Goal: Transaction & Acquisition: Obtain resource

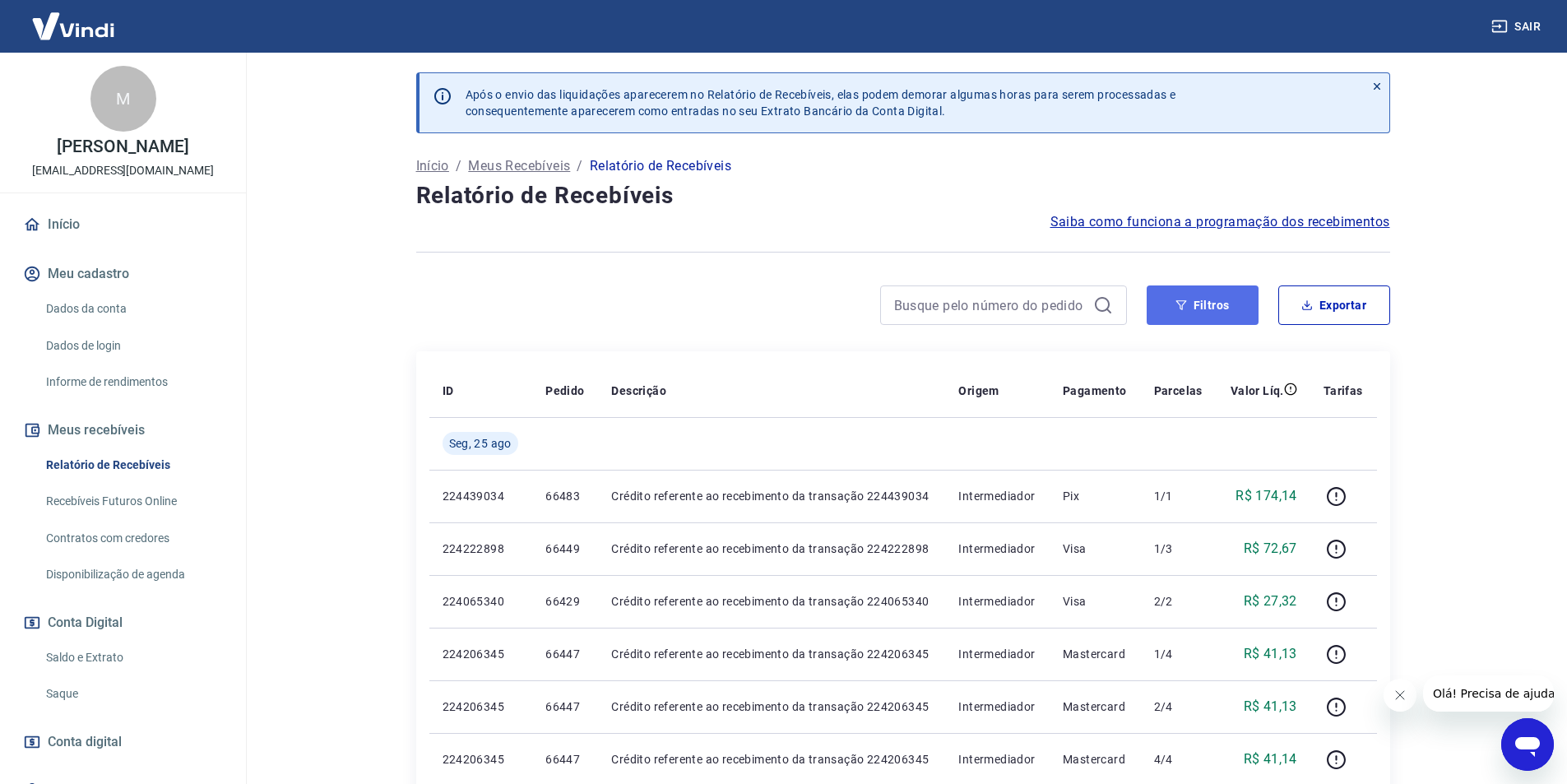
click at [1209, 314] on button "Filtros" at bounding box center [1202, 305] width 112 height 40
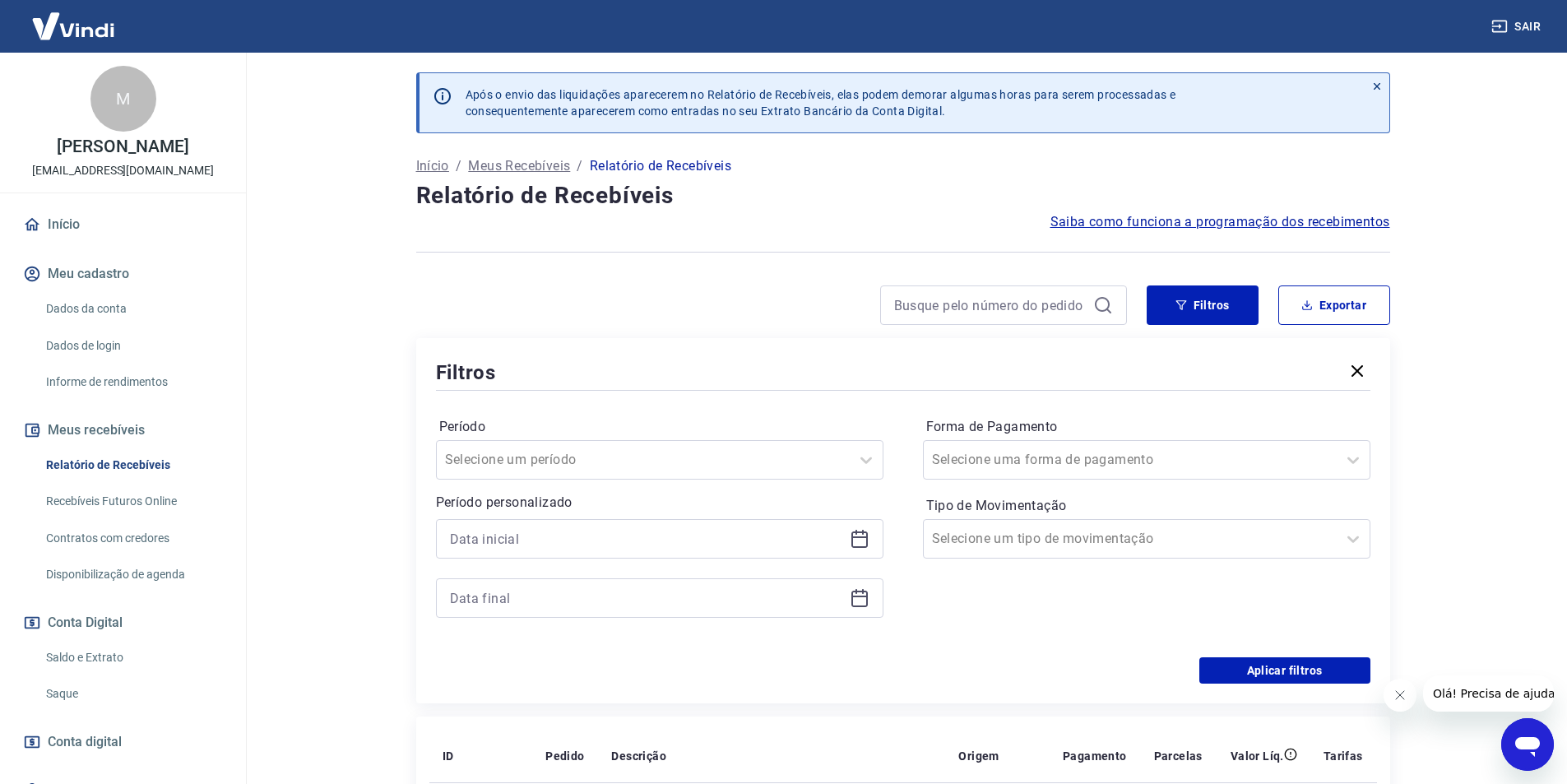
click at [861, 539] on icon at bounding box center [859, 539] width 19 height 19
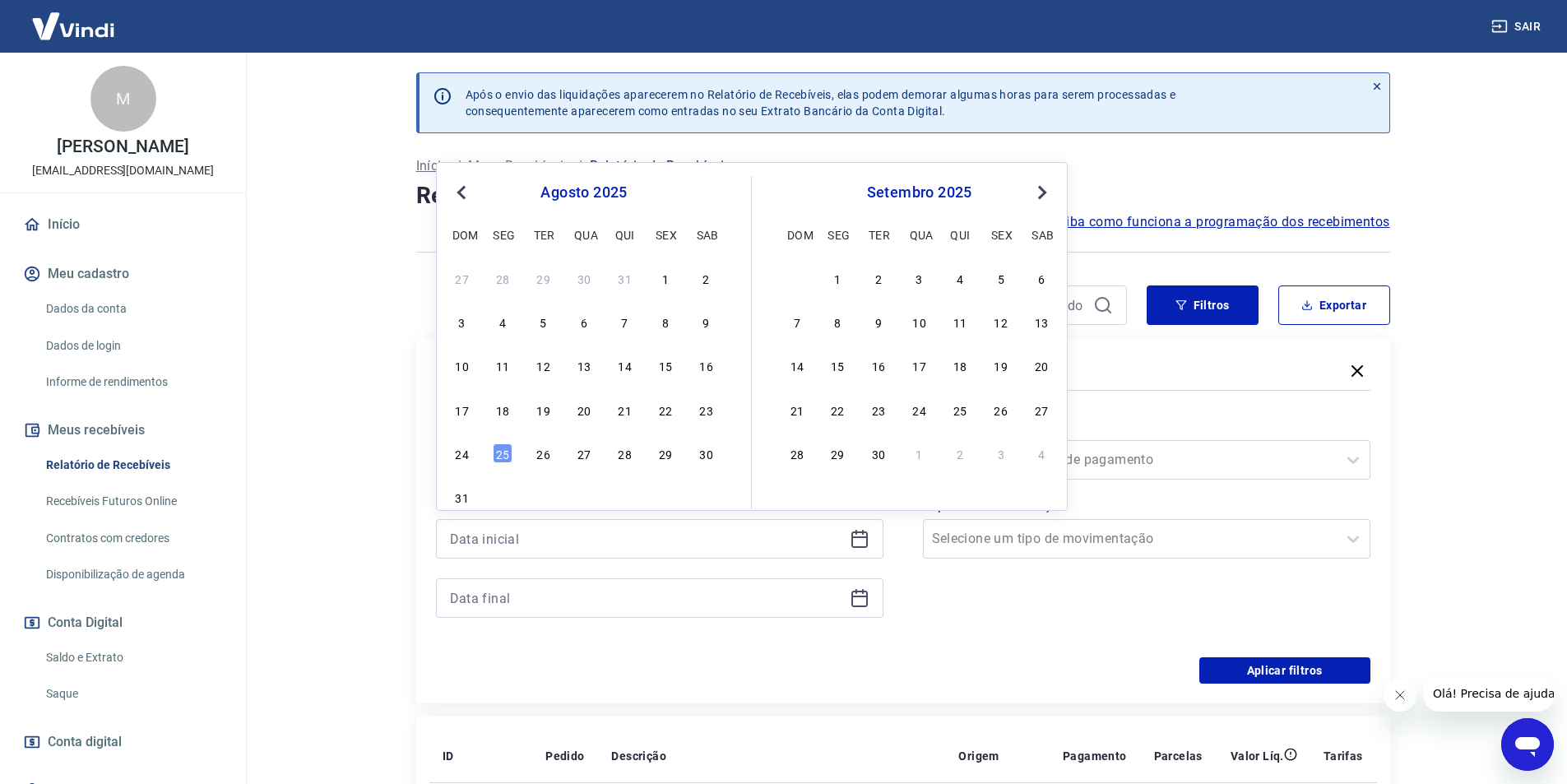
drag, startPoint x: 625, startPoint y: 409, endPoint x: 768, endPoint y: 567, distance: 213.1
click at [627, 411] on div "21" at bounding box center [625, 409] width 19 height 19
type input "[DATE]"
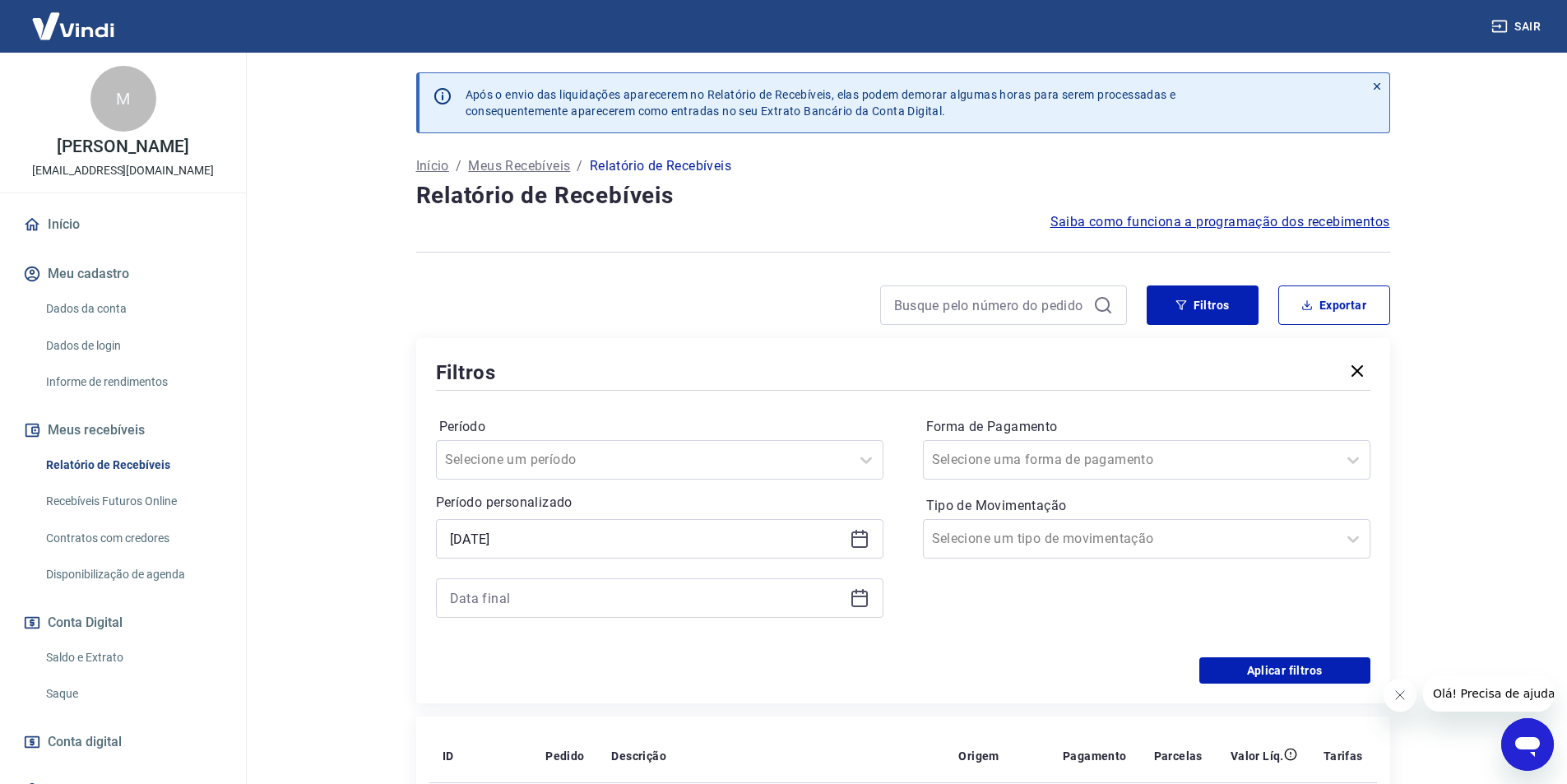
click at [858, 604] on icon at bounding box center [859, 598] width 19 height 19
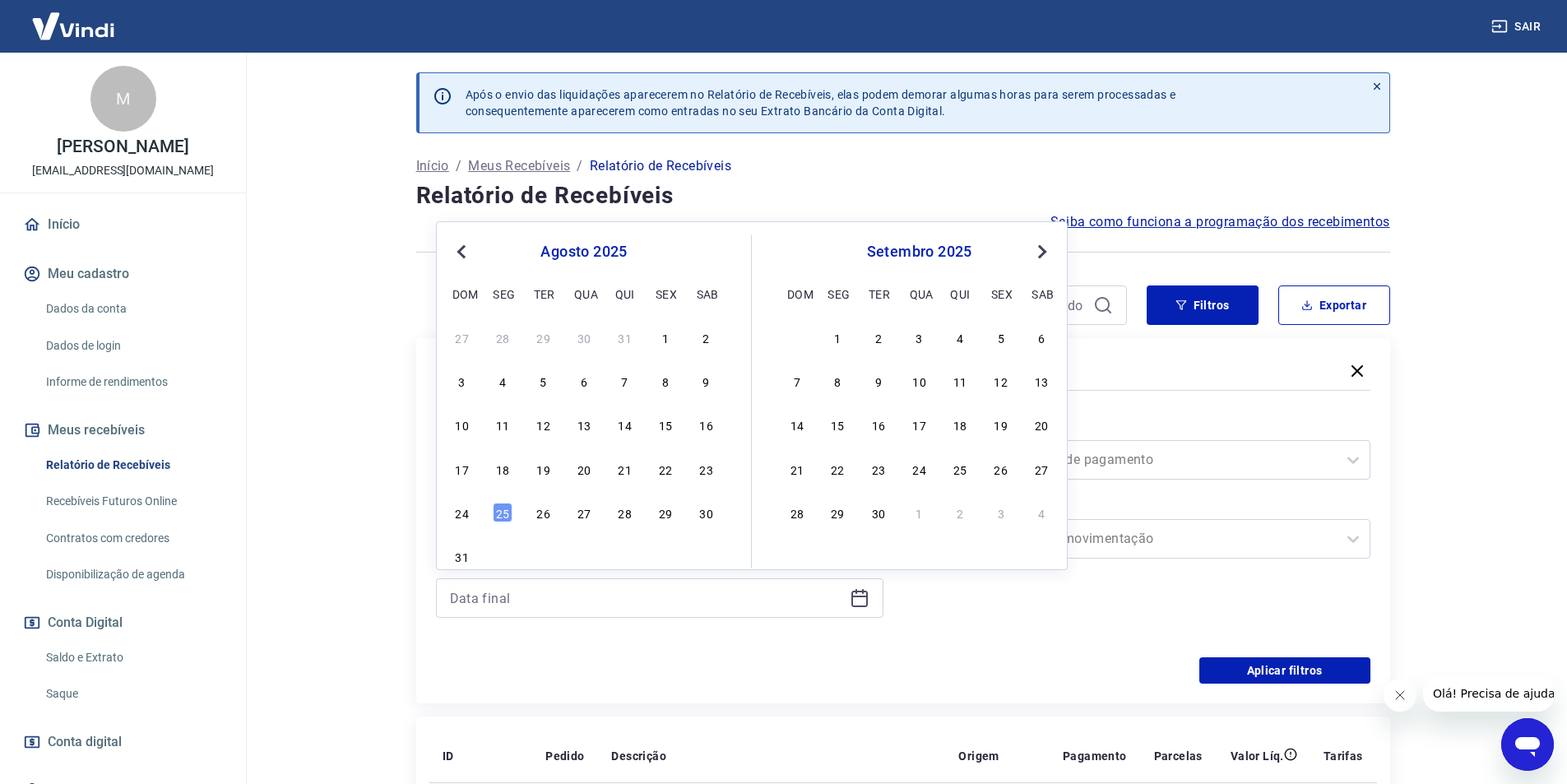
click at [510, 513] on div "25" at bounding box center [503, 512] width 19 height 19
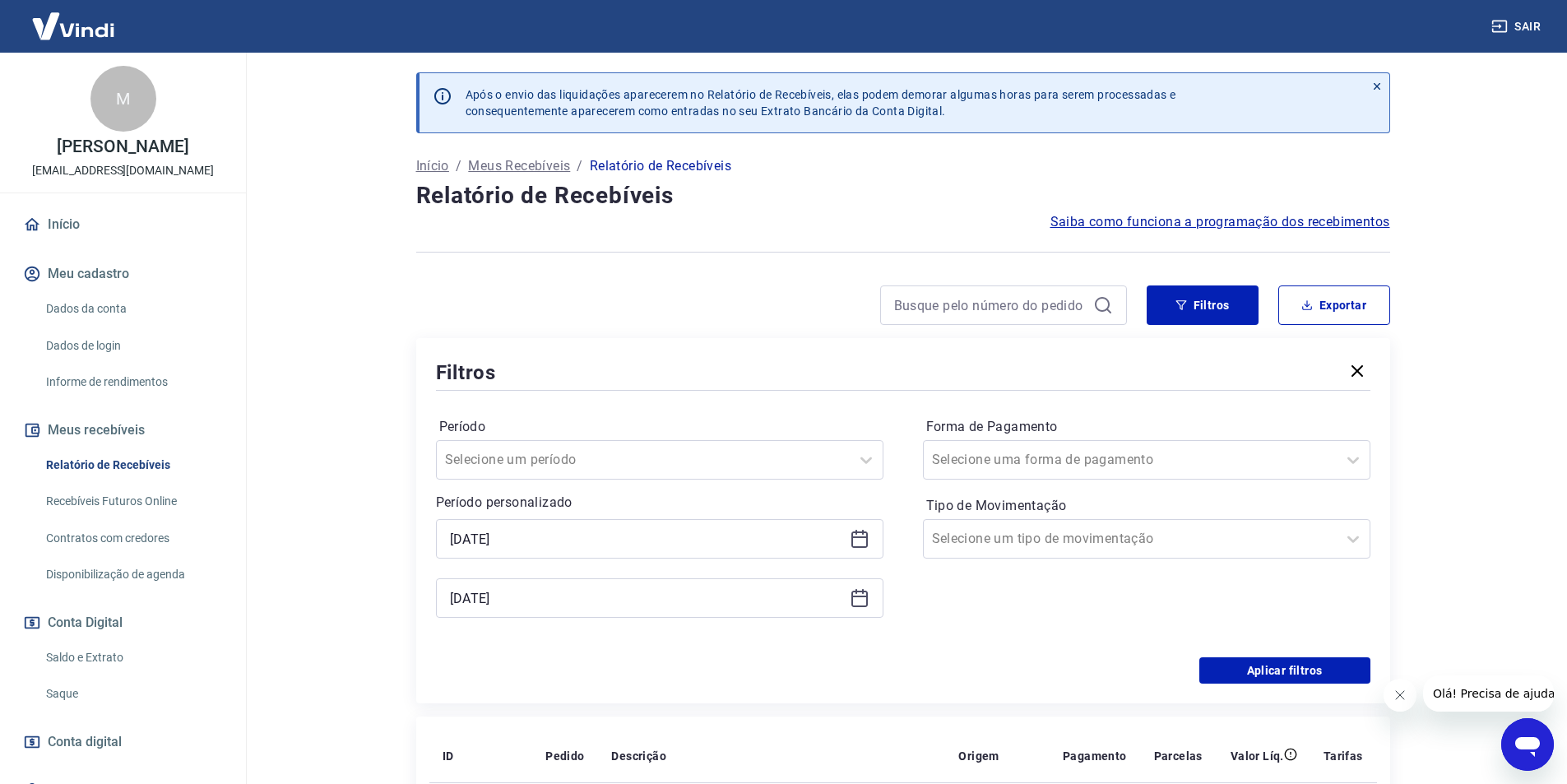
type input "[DATE]"
click at [1000, 472] on div "Selecione uma forma de pagamento" at bounding box center [1130, 459] width 413 height 30
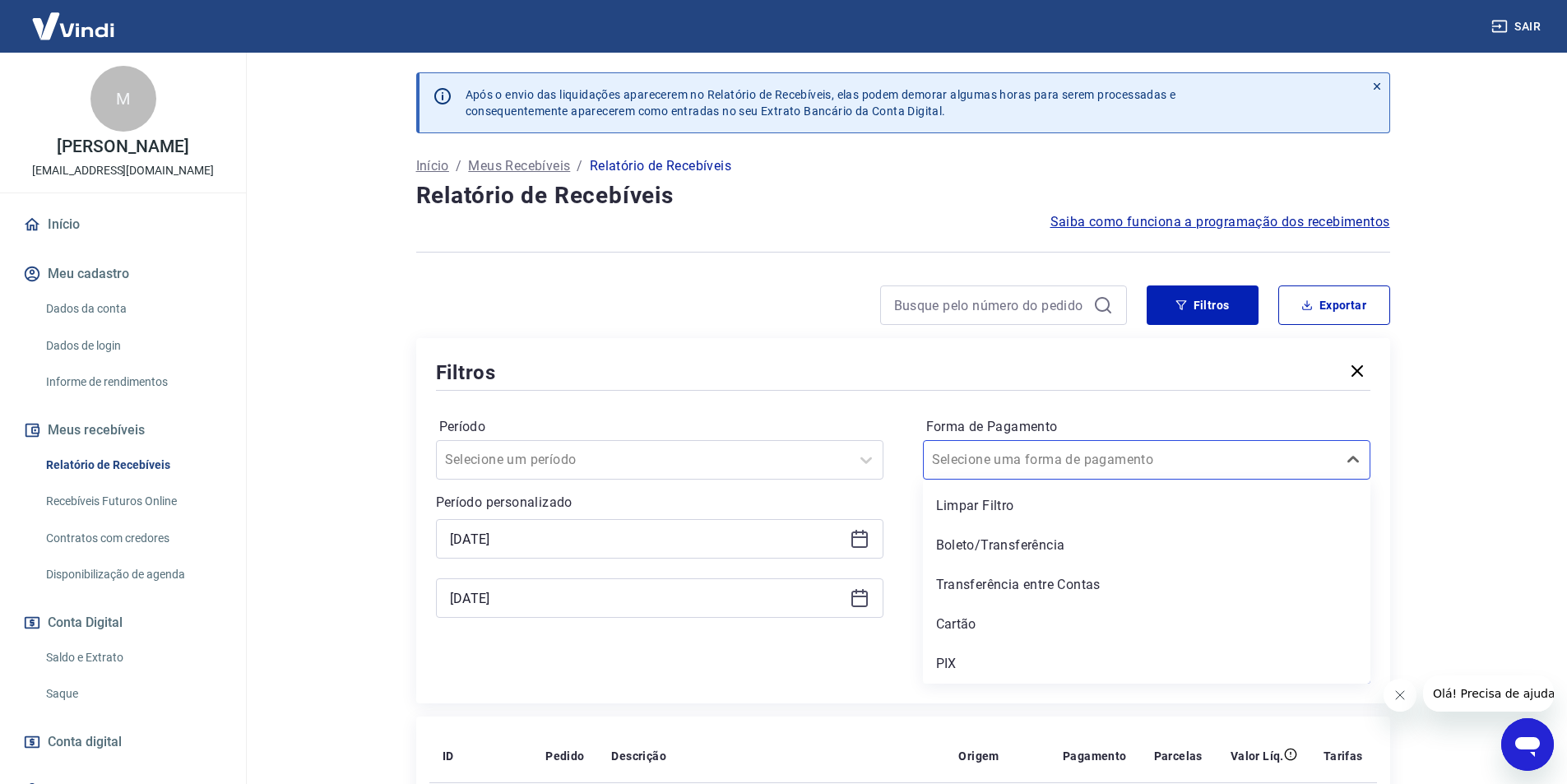
click at [978, 657] on div "PIX" at bounding box center [1147, 664] width 448 height 33
click at [949, 665] on div "Aplicar filtros" at bounding box center [903, 670] width 935 height 26
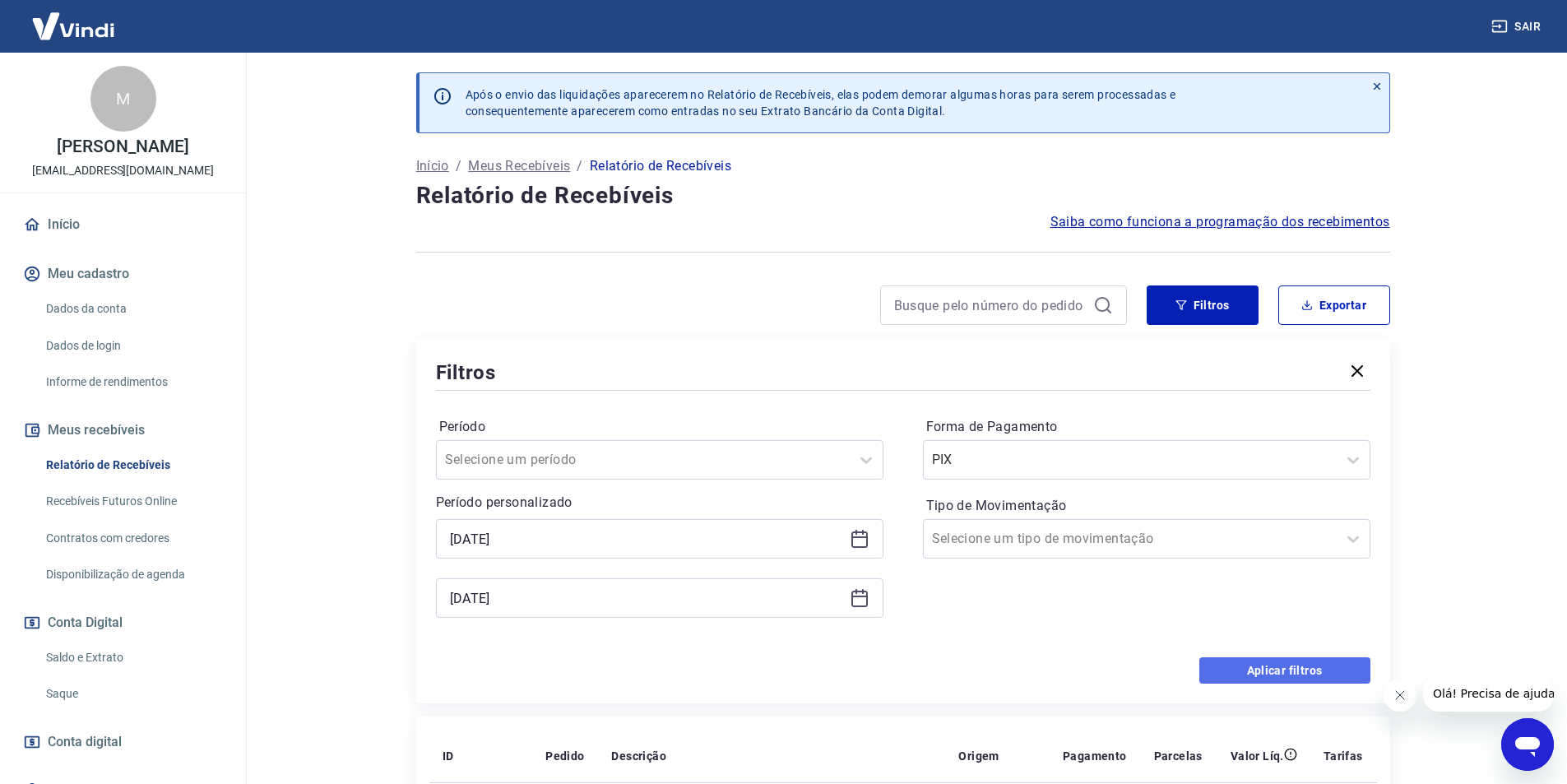
click at [1336, 670] on button "Aplicar filtros" at bounding box center [1284, 670] width 171 height 26
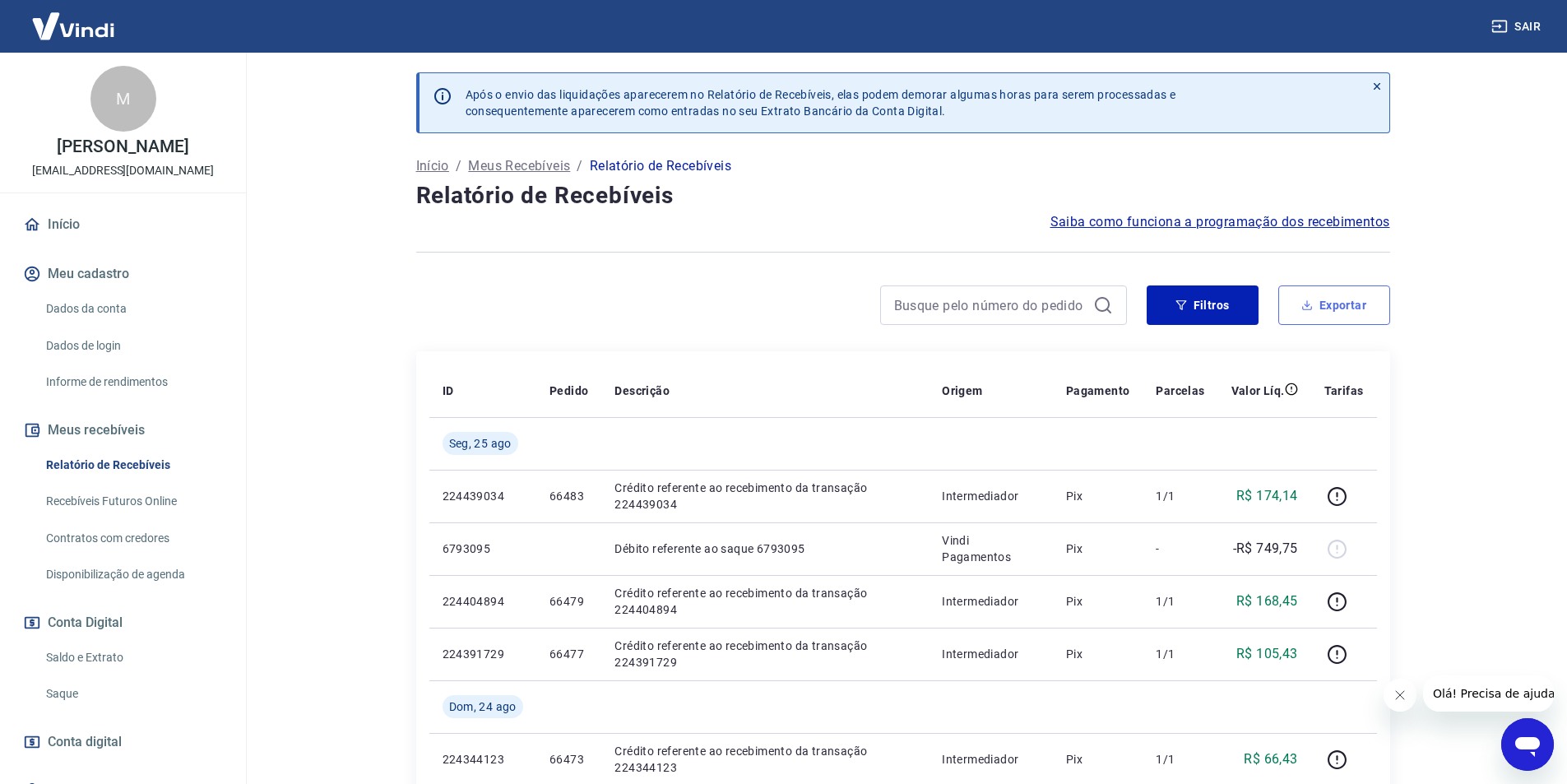
click at [1332, 310] on button "Exportar" at bounding box center [1334, 305] width 112 height 40
type input "[DATE]"
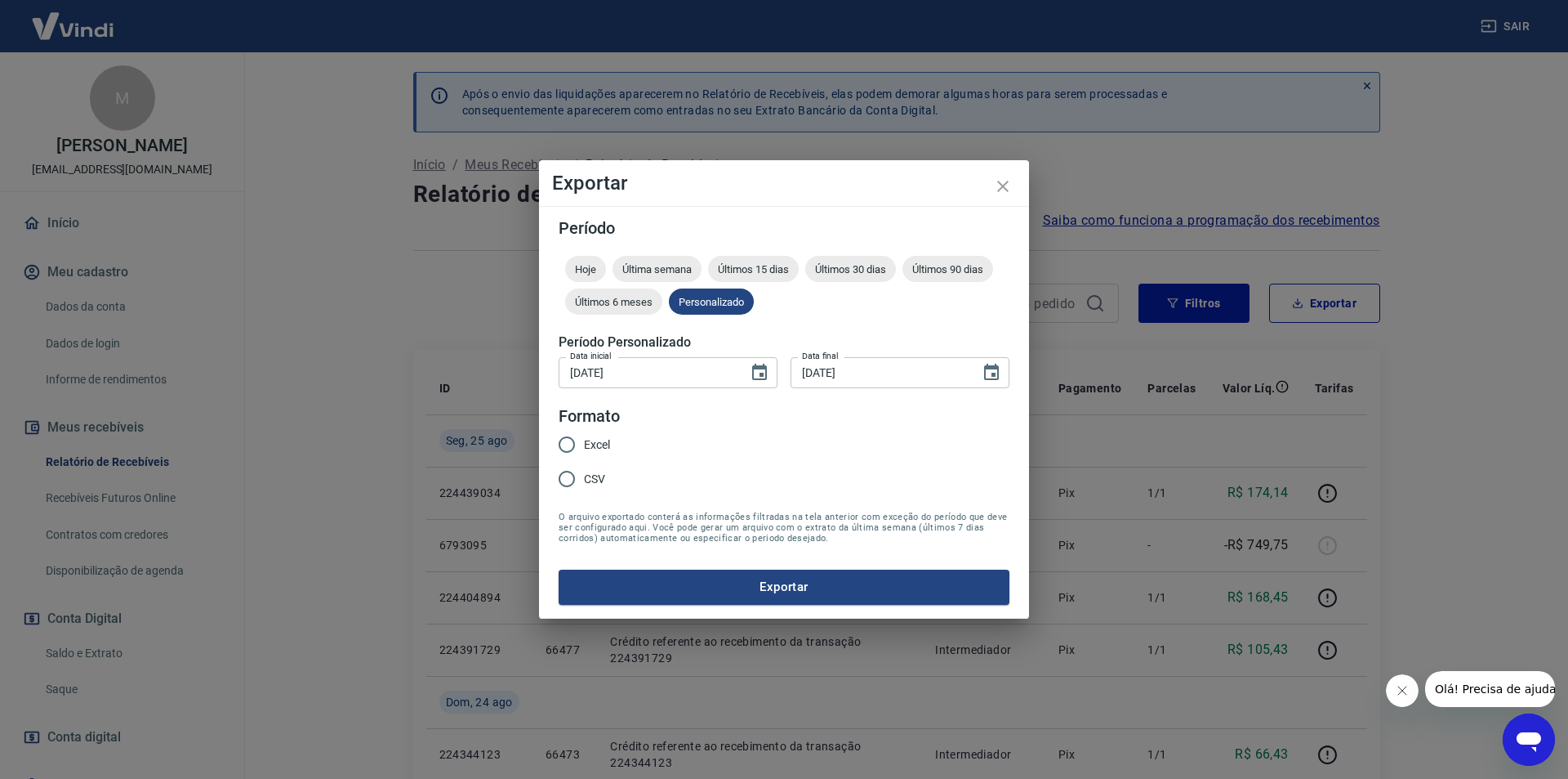
click at [589, 446] on span "Excel" at bounding box center [597, 444] width 26 height 17
click at [584, 446] on input "Excel" at bounding box center [567, 444] width 35 height 35
radio input "true"
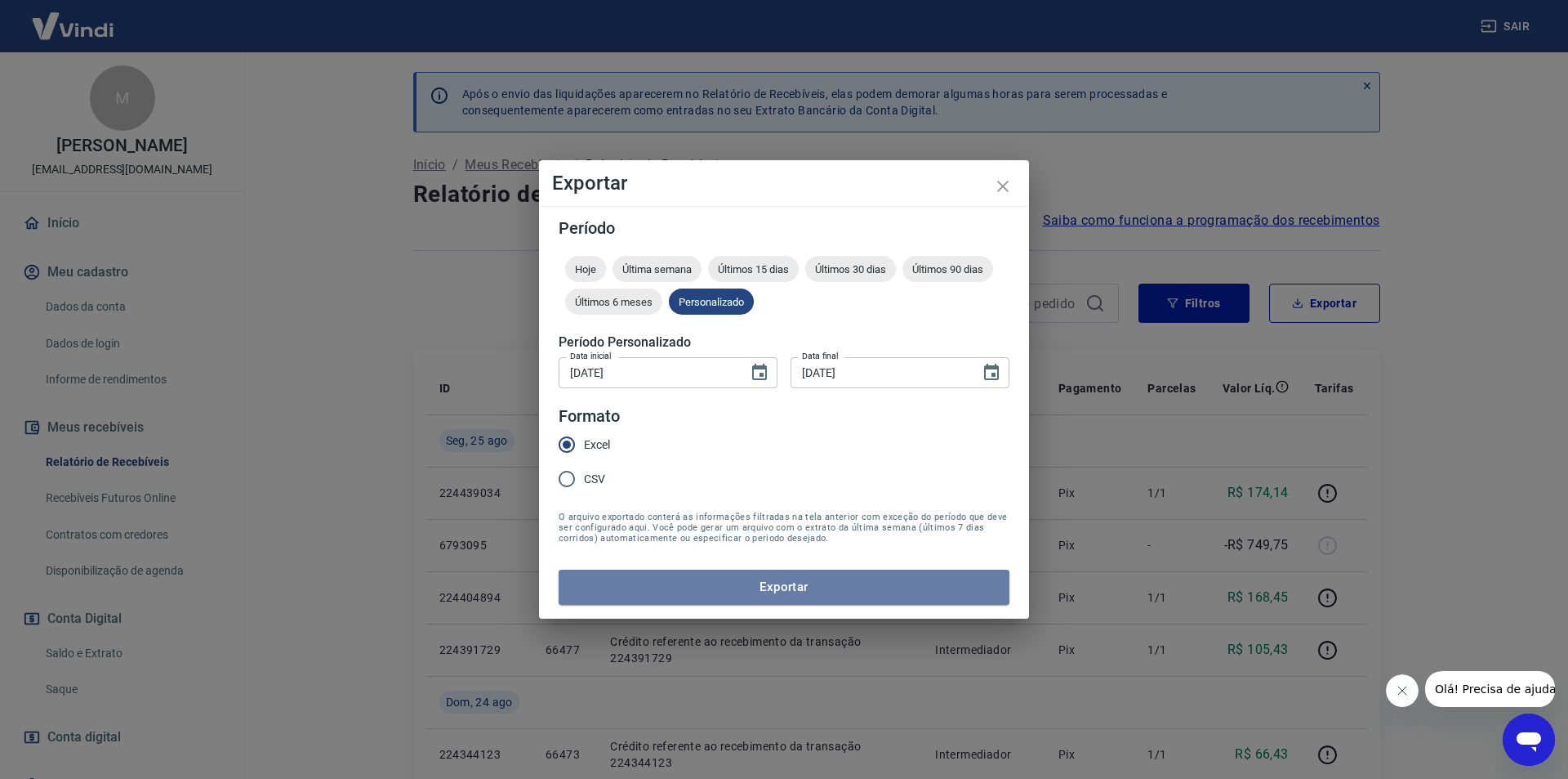
click at [710, 597] on button "Exportar" at bounding box center [784, 587] width 451 height 35
